Goal: Task Accomplishment & Management: Manage account settings

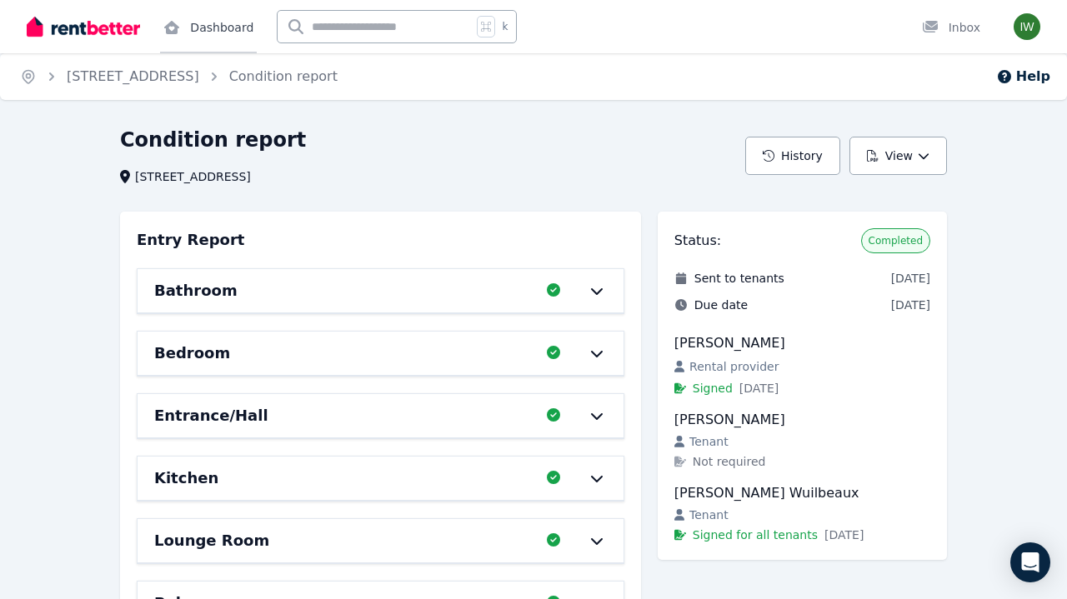
click at [252, 41] on link "Dashboard" at bounding box center [208, 26] width 97 height 53
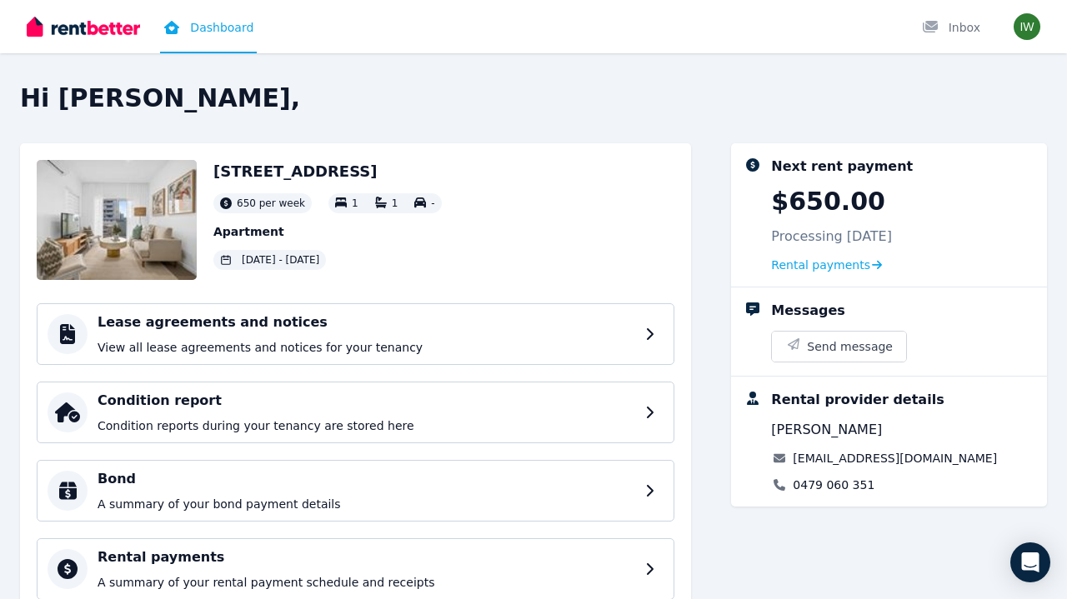
click at [128, 242] on img at bounding box center [117, 220] width 160 height 120
click at [848, 269] on span "Rental payments" at bounding box center [820, 265] width 99 height 17
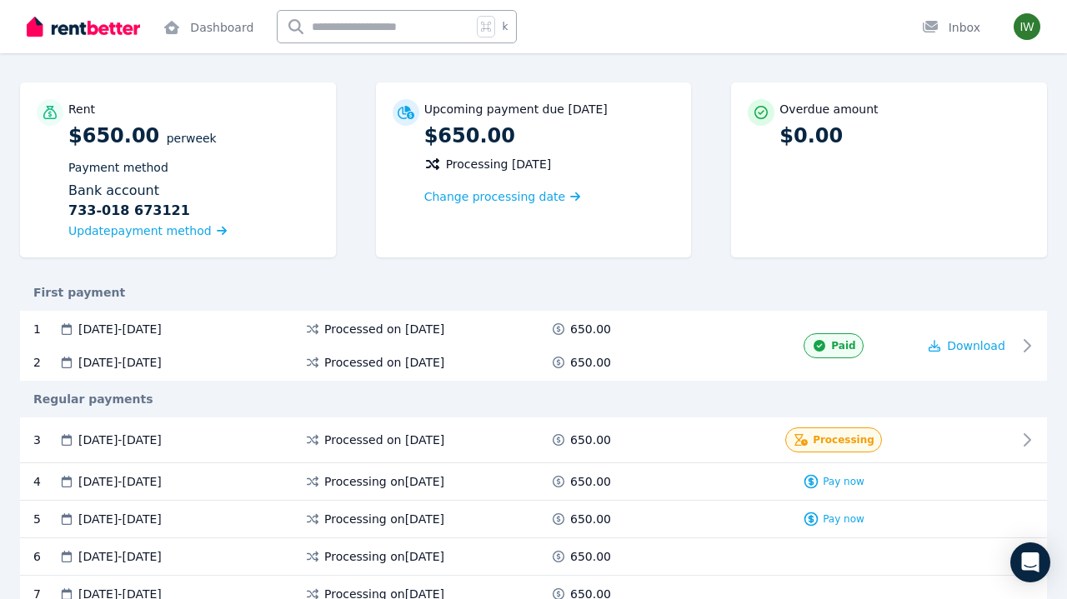
scroll to position [158, 0]
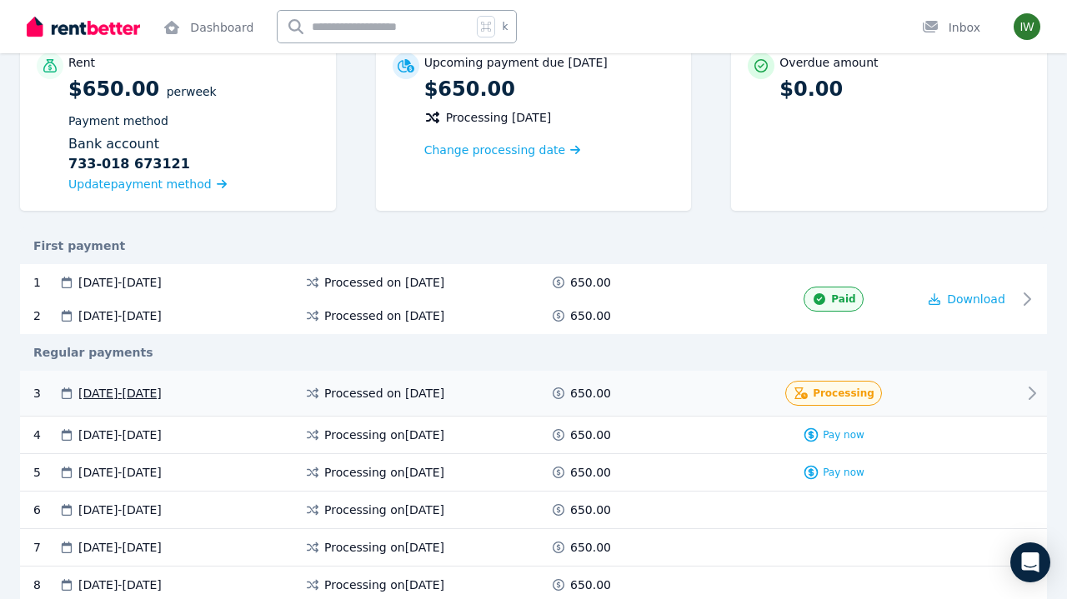
click at [936, 398] on div at bounding box center [967, 393] width 100 height 25
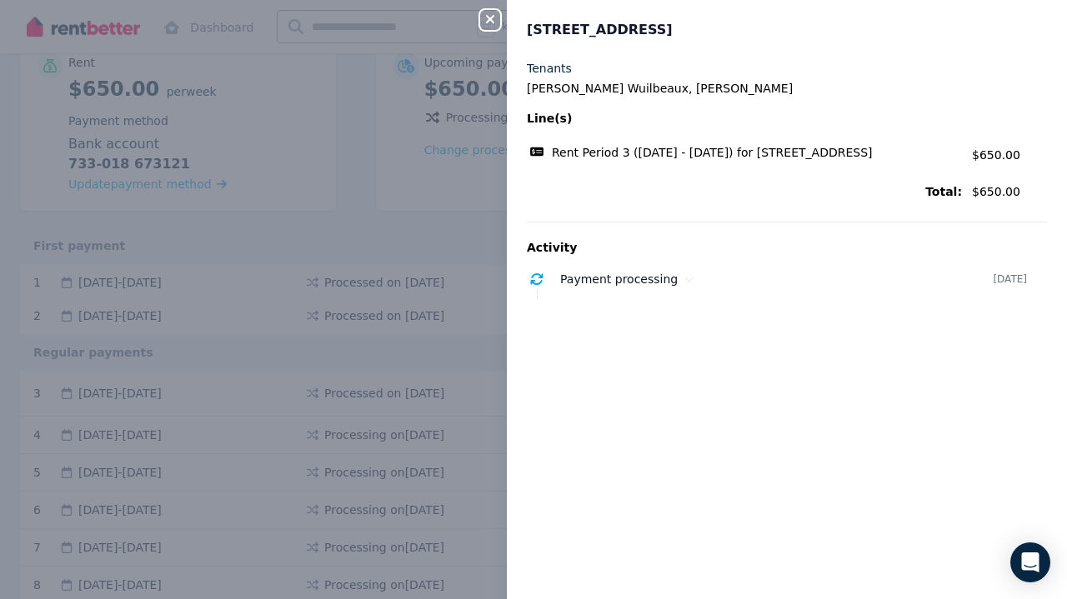
click at [490, 18] on icon "button" at bounding box center [490, 19] width 20 height 13
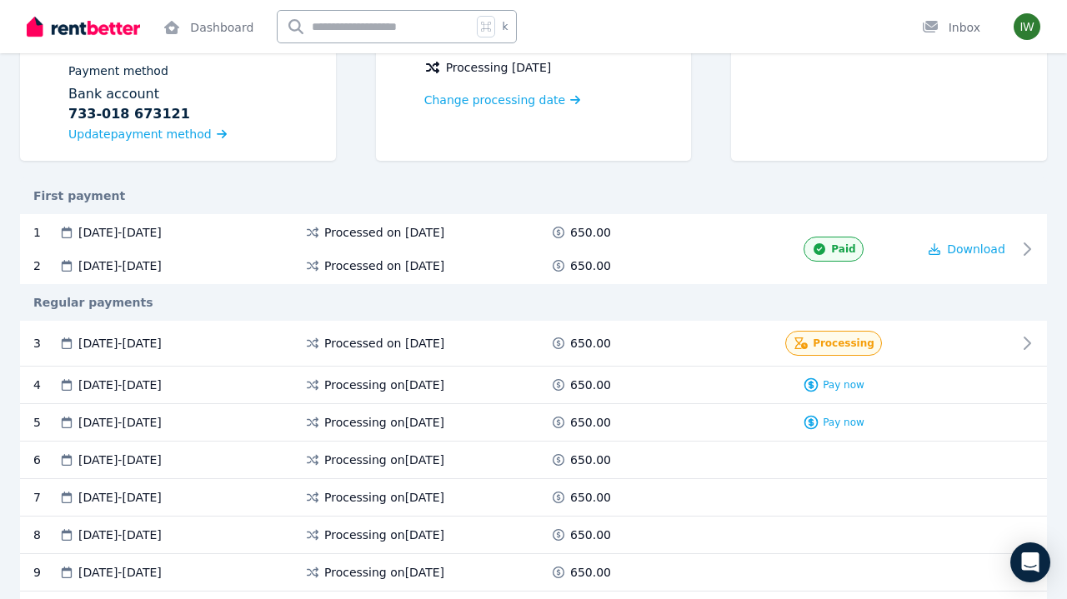
scroll to position [209, 0]
